Goal: Information Seeking & Learning: Learn about a topic

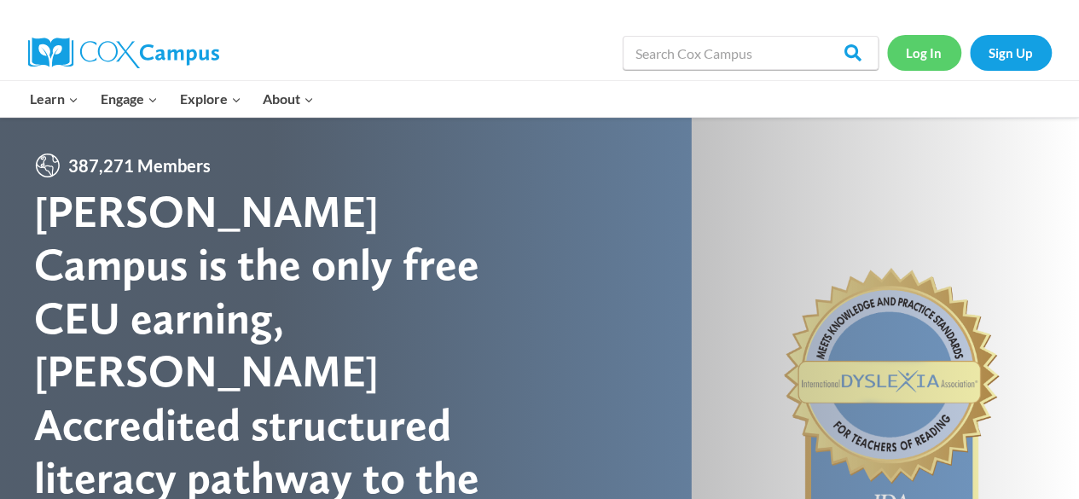
click at [940, 52] on link "Log In" at bounding box center [924, 52] width 74 height 35
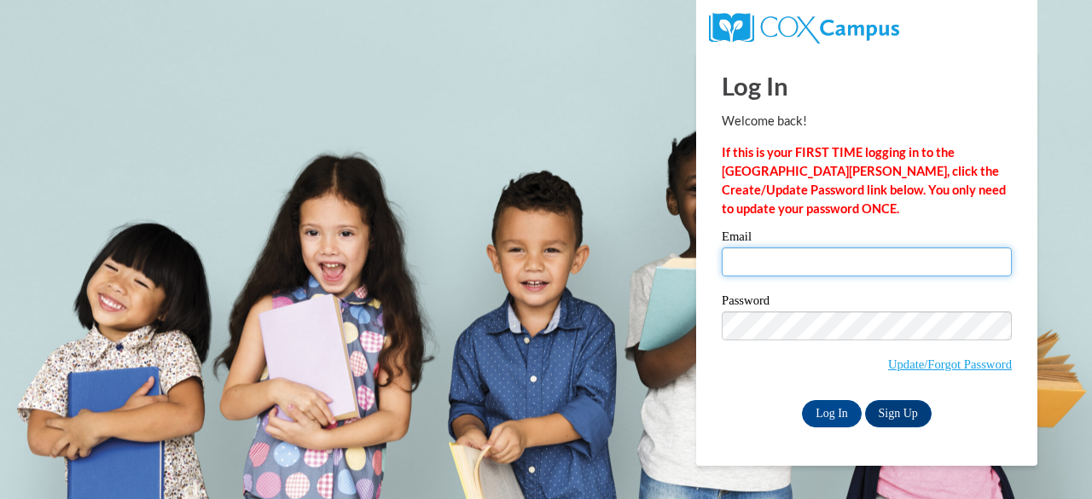
click at [785, 259] on input "Email" at bounding box center [867, 261] width 290 height 29
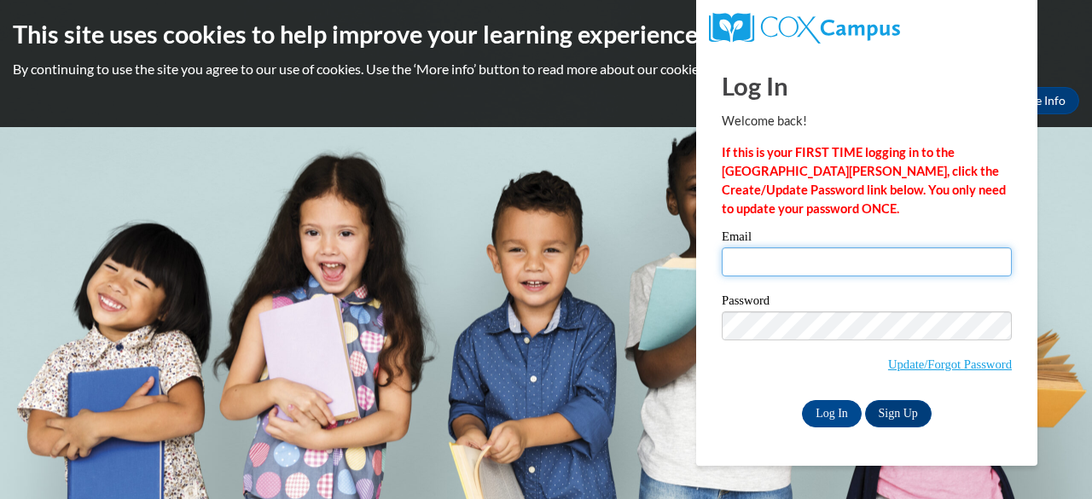
type input "sstaudt@jeremiahprogram.org"
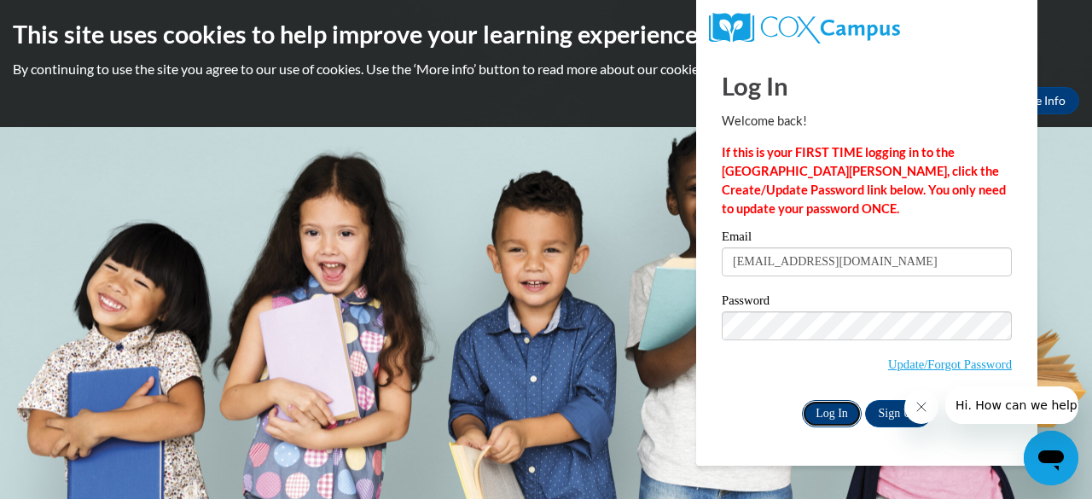
click at [841, 419] on input "Log In" at bounding box center [832, 413] width 60 height 27
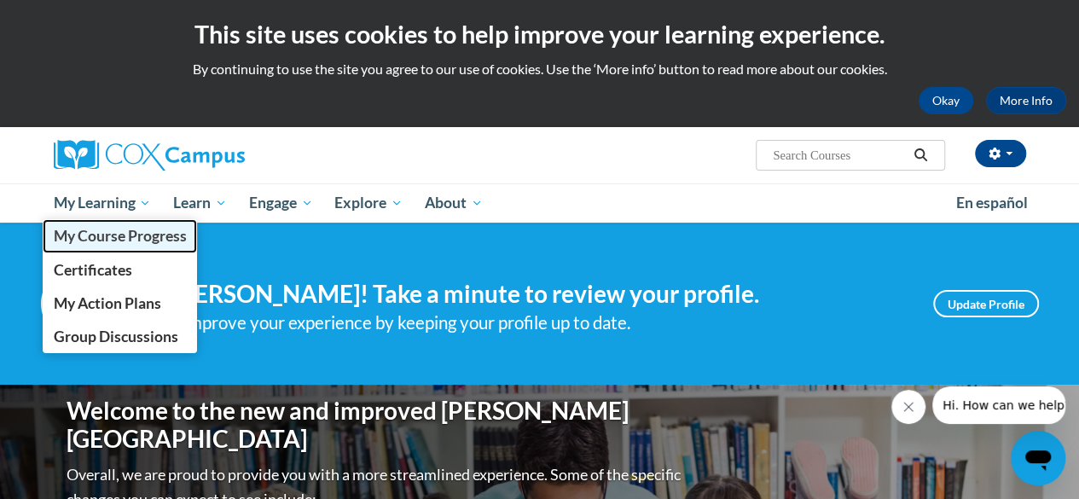
click at [121, 247] on link "My Course Progress" at bounding box center [120, 235] width 155 height 33
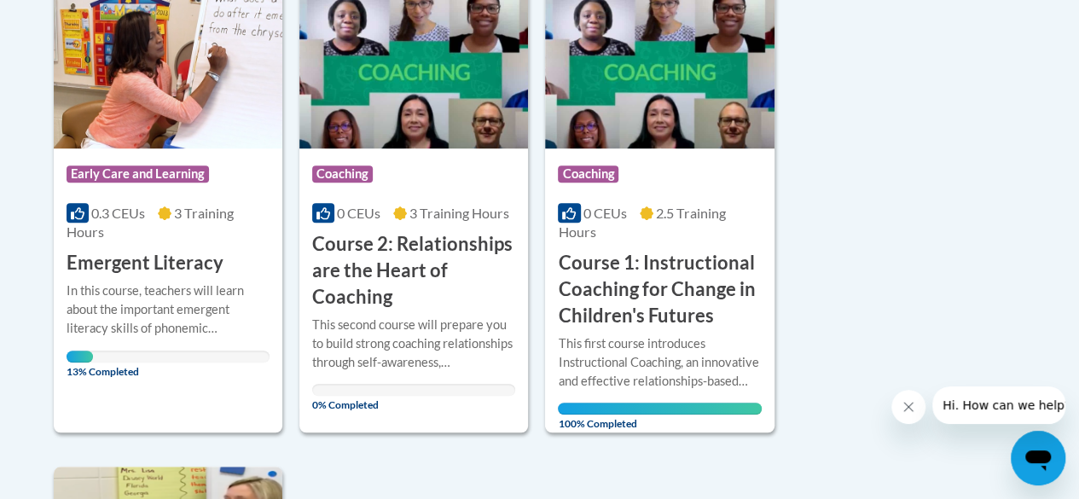
scroll to position [462, 0]
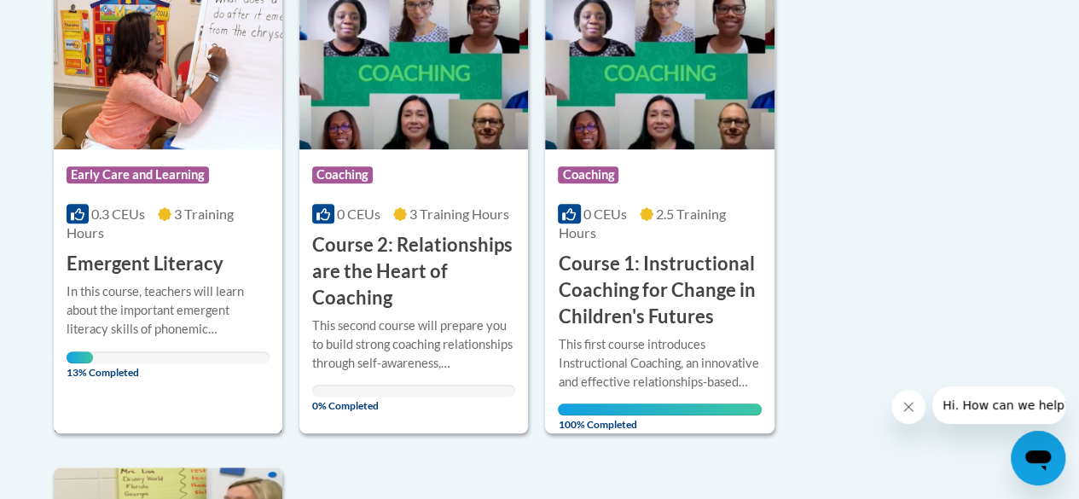
click at [145, 275] on h3 "Emergent Literacy" at bounding box center [145, 264] width 157 height 26
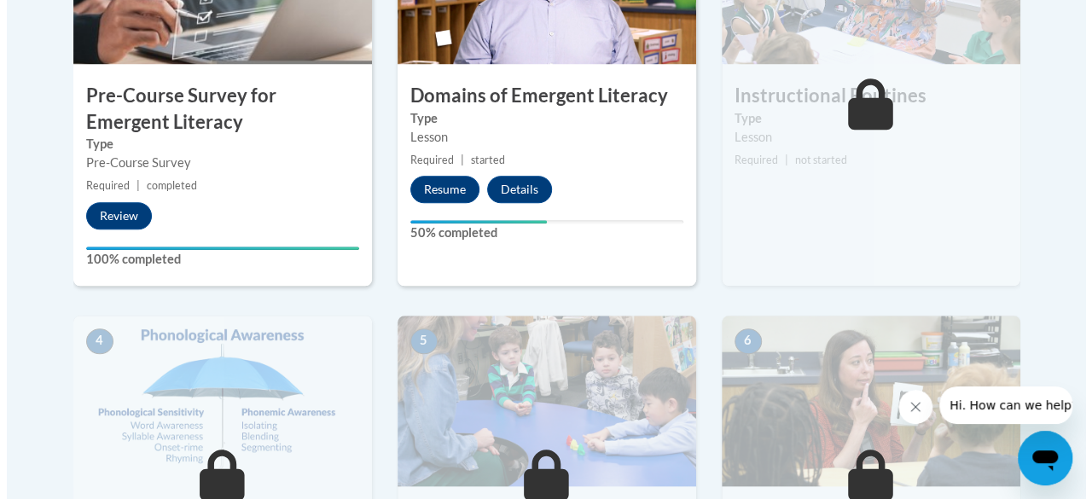
scroll to position [679, 0]
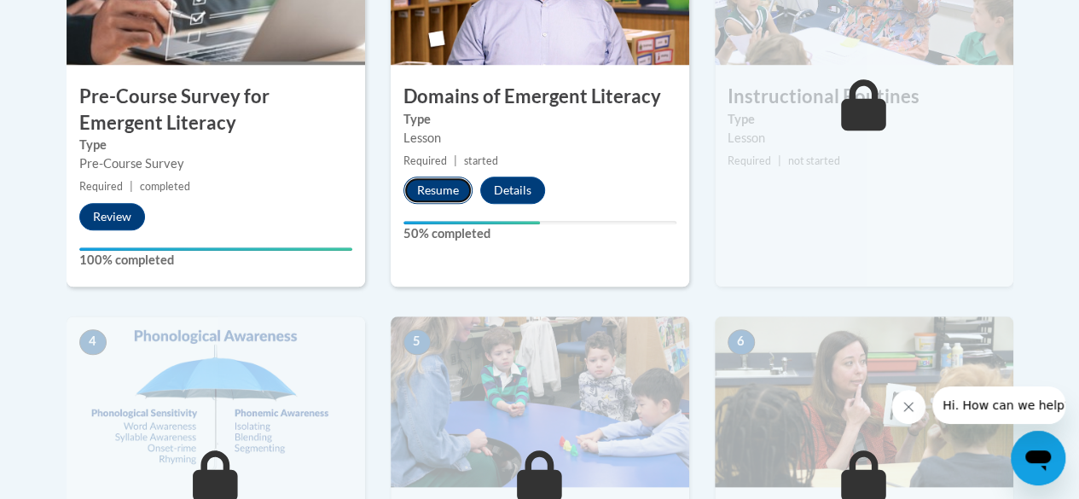
click at [450, 189] on button "Resume" at bounding box center [437, 190] width 69 height 27
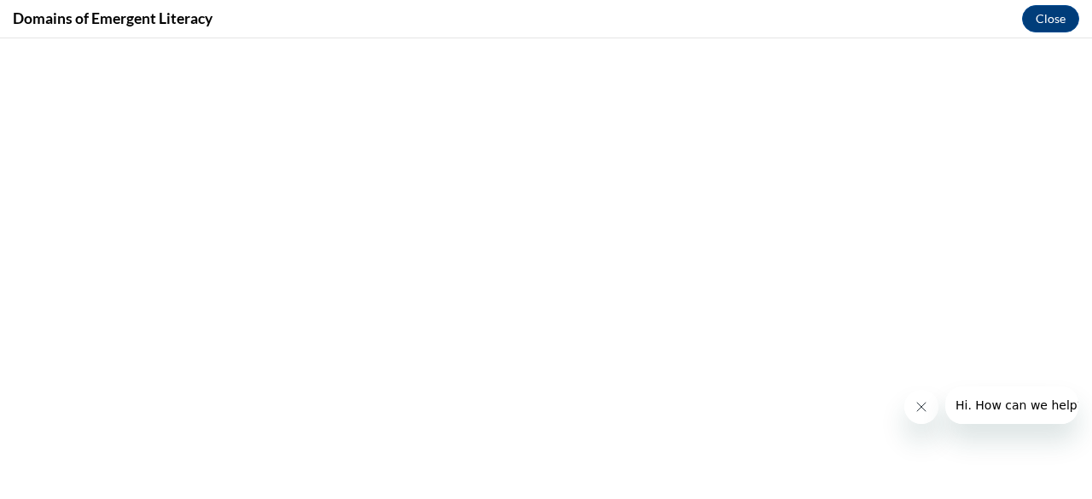
click at [922, 404] on icon "Close message from company" at bounding box center [920, 407] width 9 height 9
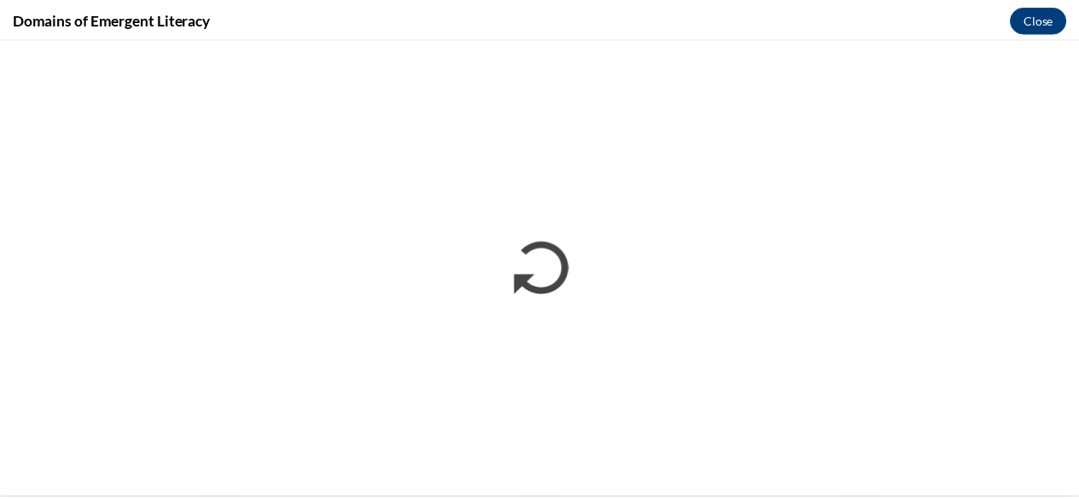
scroll to position [0, 0]
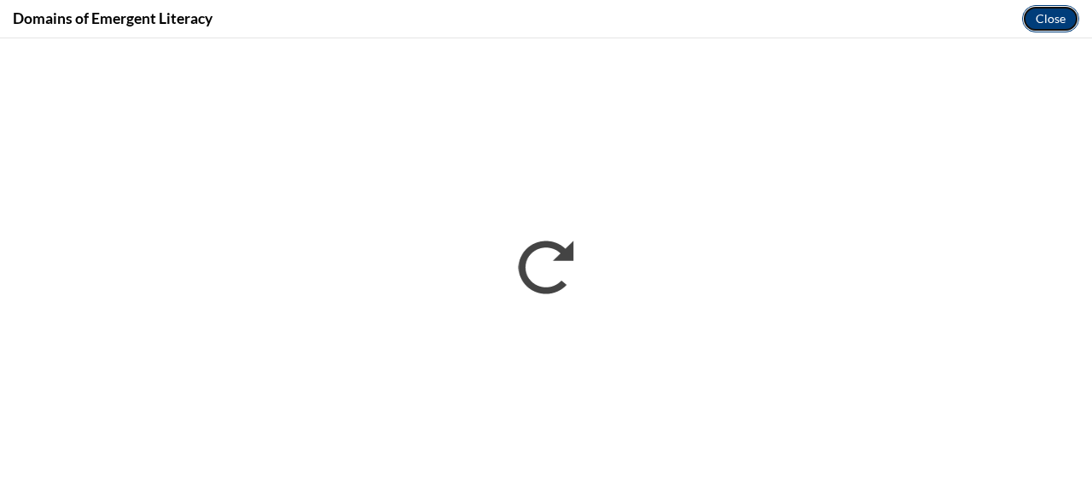
click at [1064, 21] on button "Close" at bounding box center [1050, 18] width 57 height 27
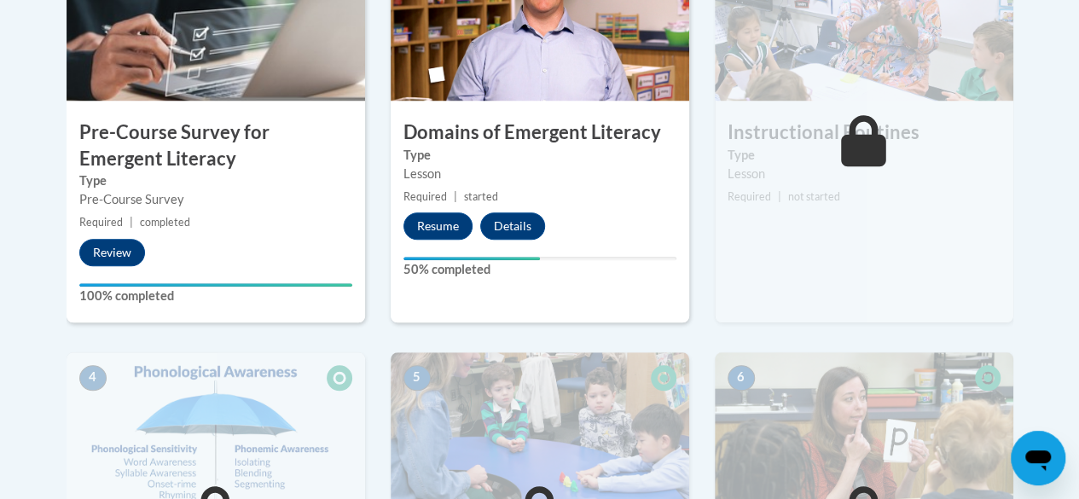
scroll to position [531, 0]
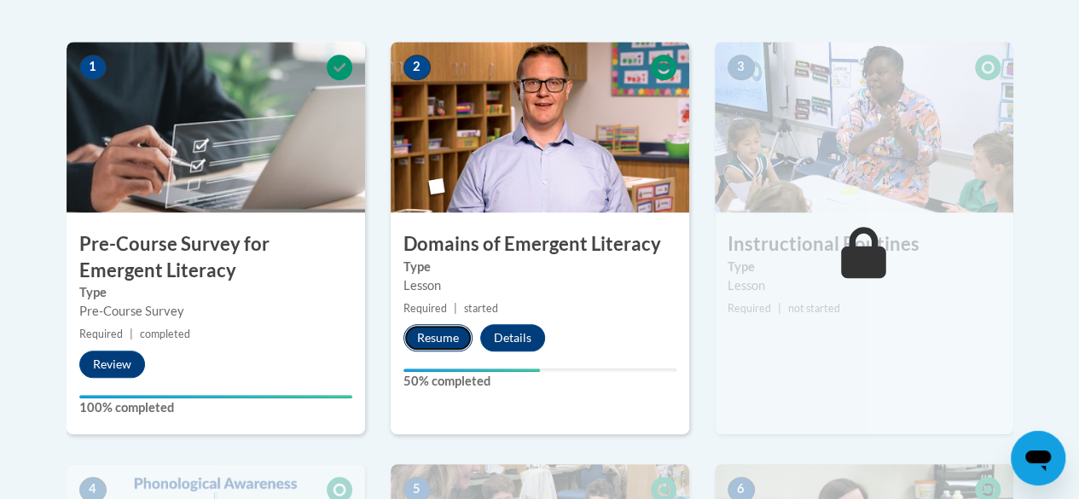
click at [462, 343] on button "Resume" at bounding box center [437, 337] width 69 height 27
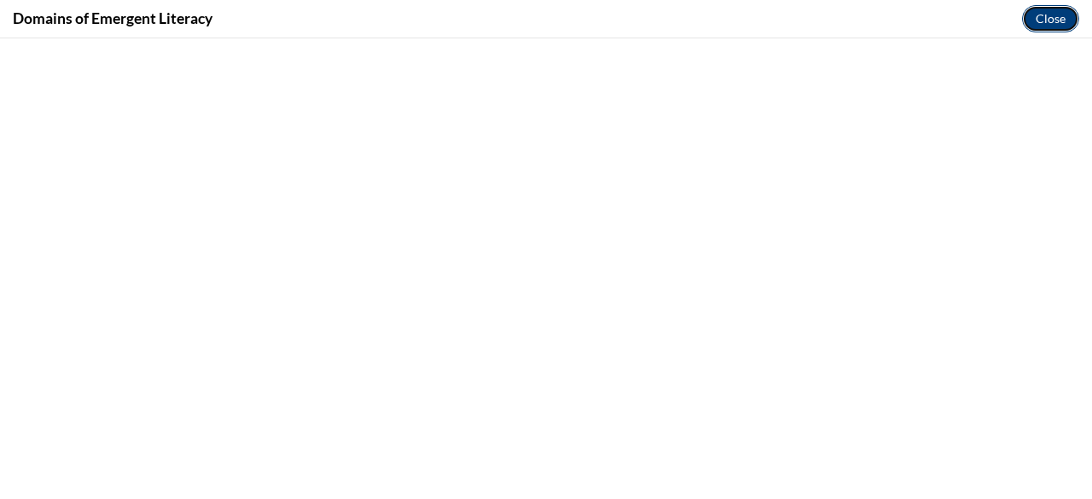
click at [1059, 25] on button "Close" at bounding box center [1050, 18] width 57 height 27
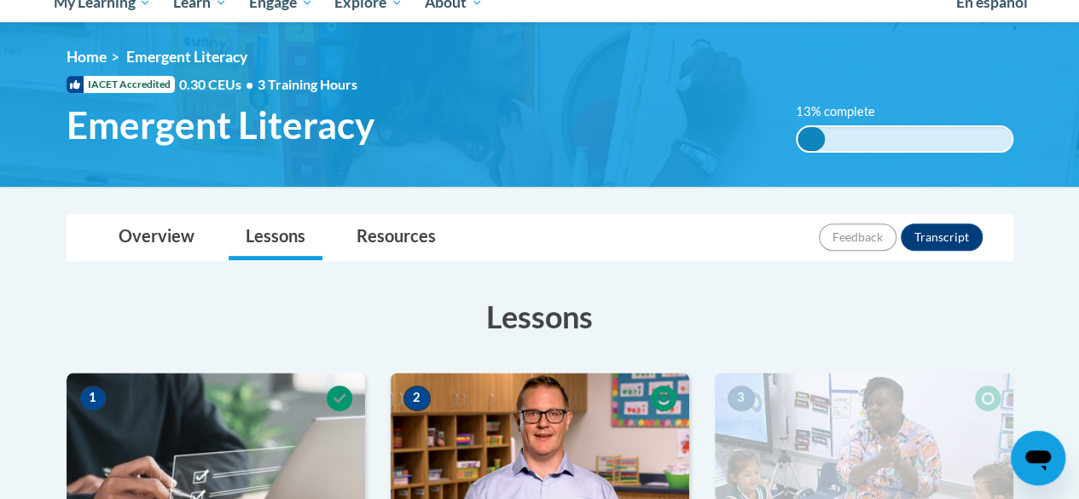
scroll to position [196, 0]
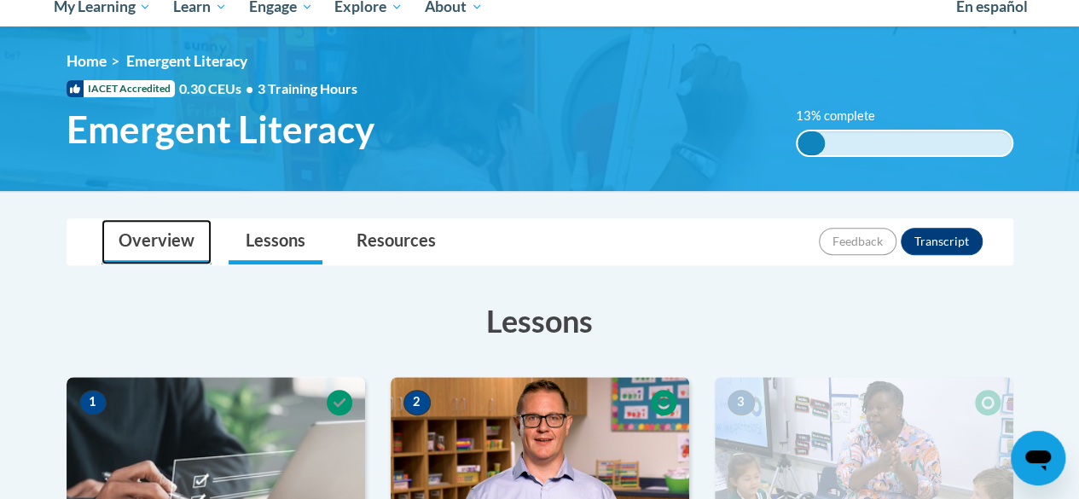
click at [165, 241] on link "Overview" at bounding box center [157, 241] width 110 height 45
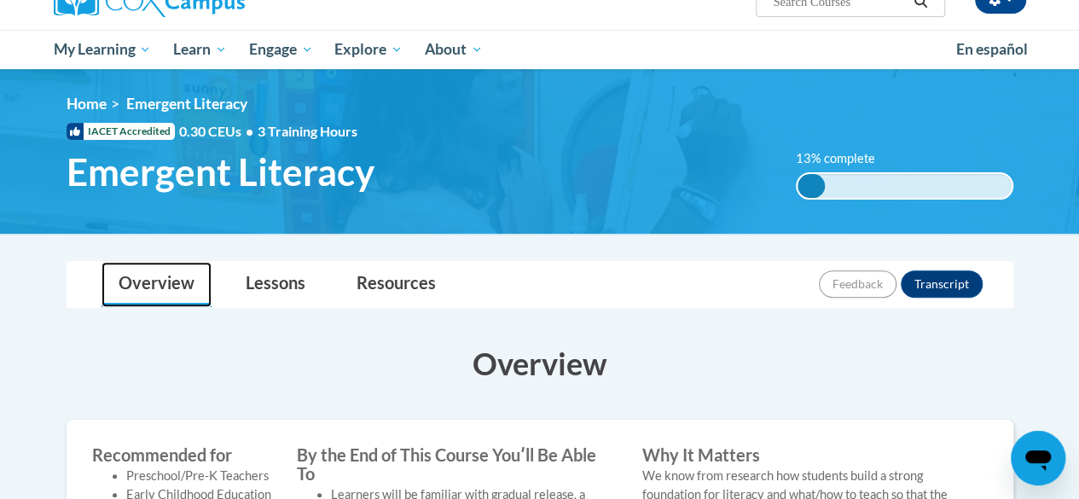
scroll to position [111, 0]
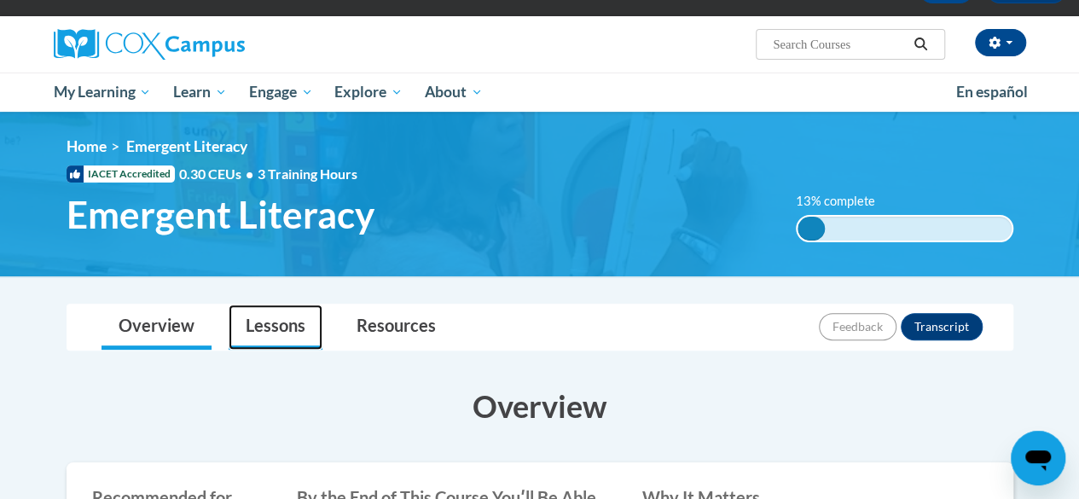
click at [297, 313] on link "Lessons" at bounding box center [276, 327] width 94 height 45
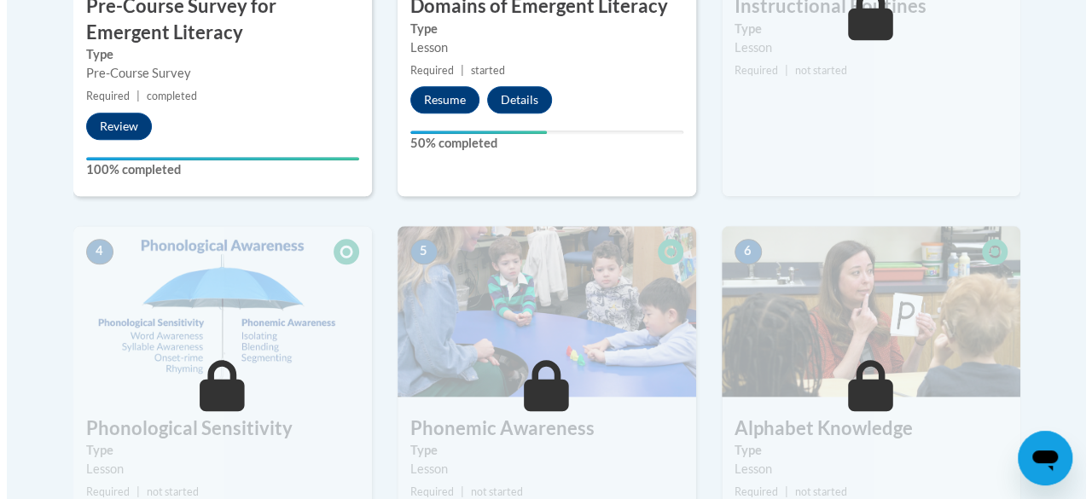
scroll to position [763, 0]
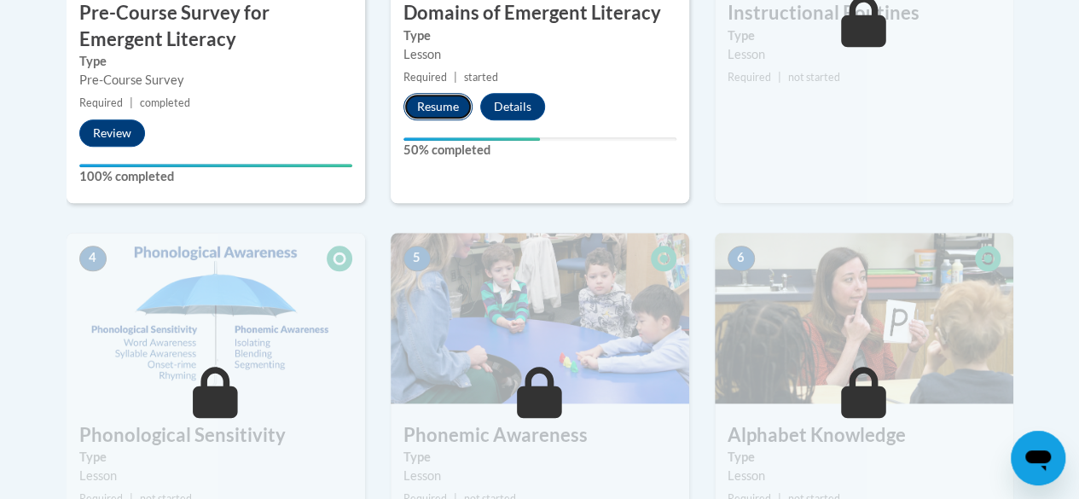
click at [440, 115] on button "Resume" at bounding box center [437, 106] width 69 height 27
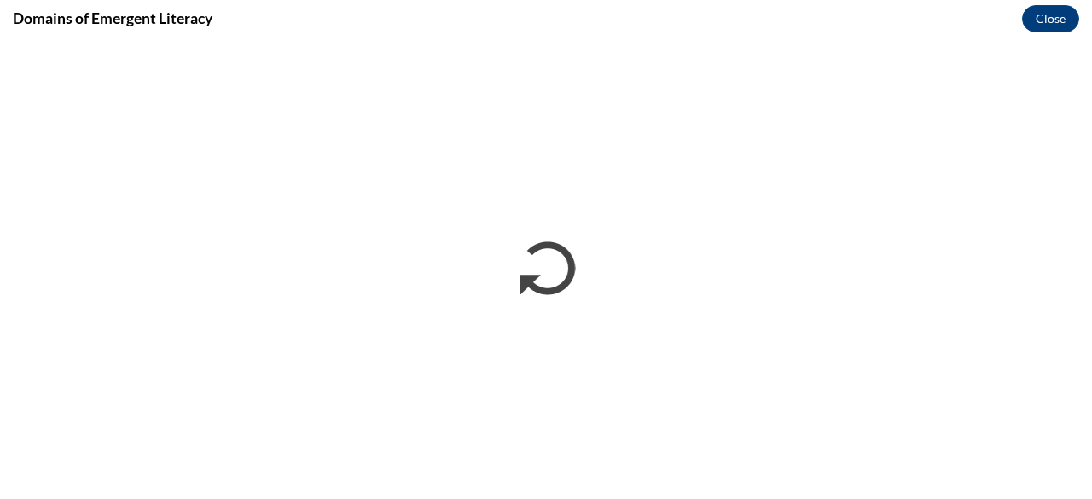
scroll to position [0, 0]
